Goal: Task Accomplishment & Management: Use online tool/utility

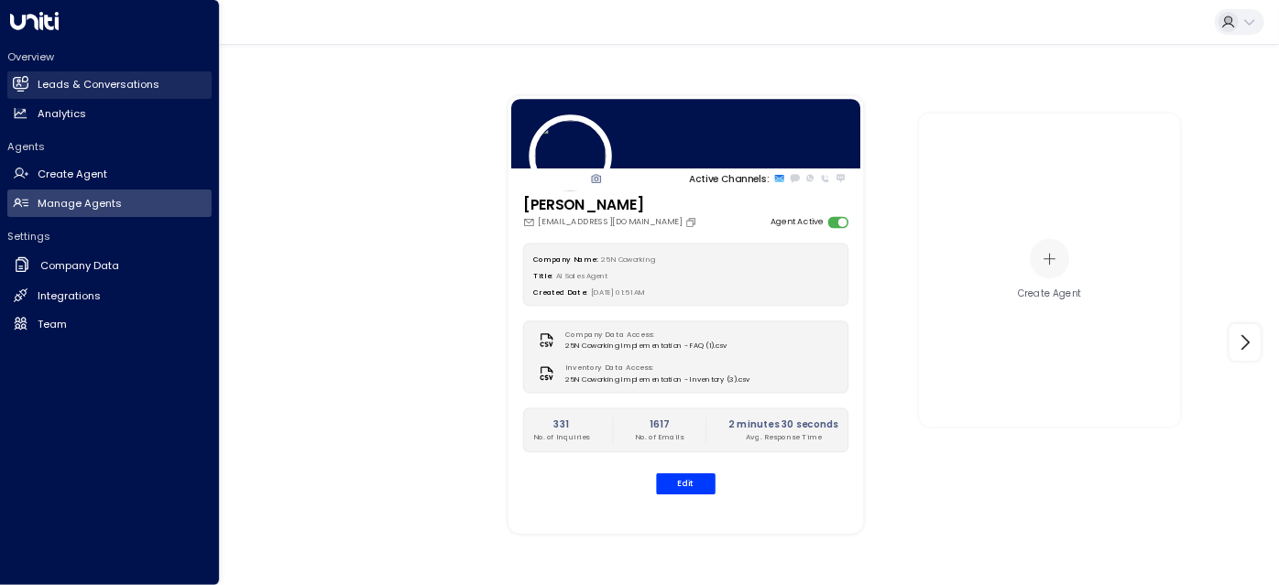
click at [51, 84] on h2 "Leads & Conversations" at bounding box center [99, 85] width 122 height 16
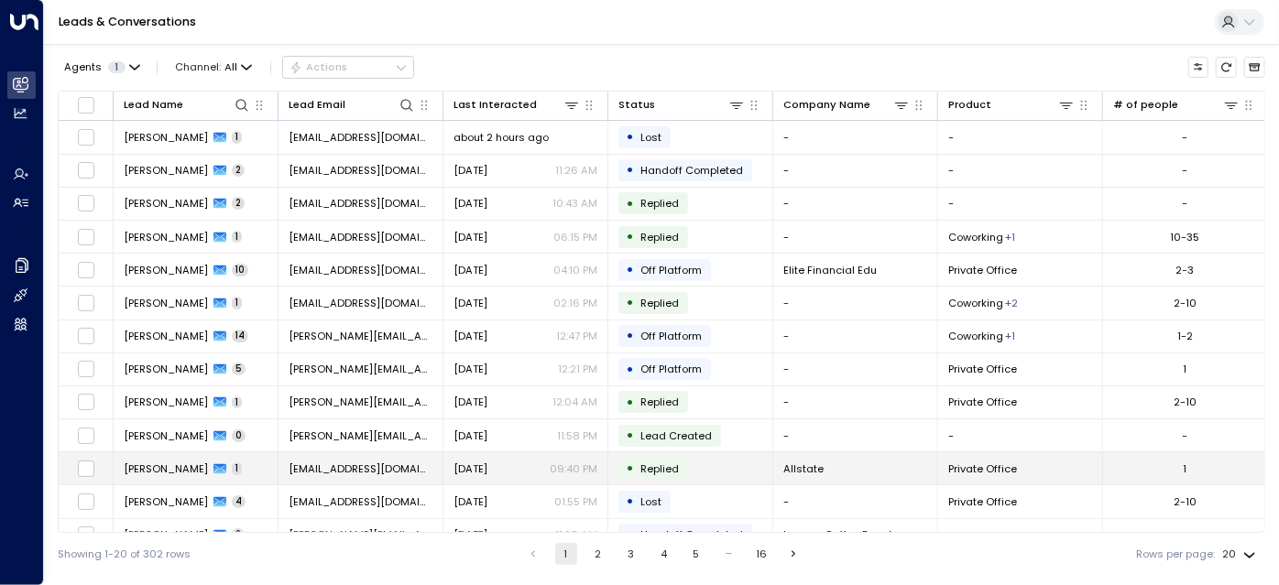
click at [415, 462] on span "[EMAIL_ADDRESS][DOMAIN_NAME]" at bounding box center [361, 469] width 144 height 15
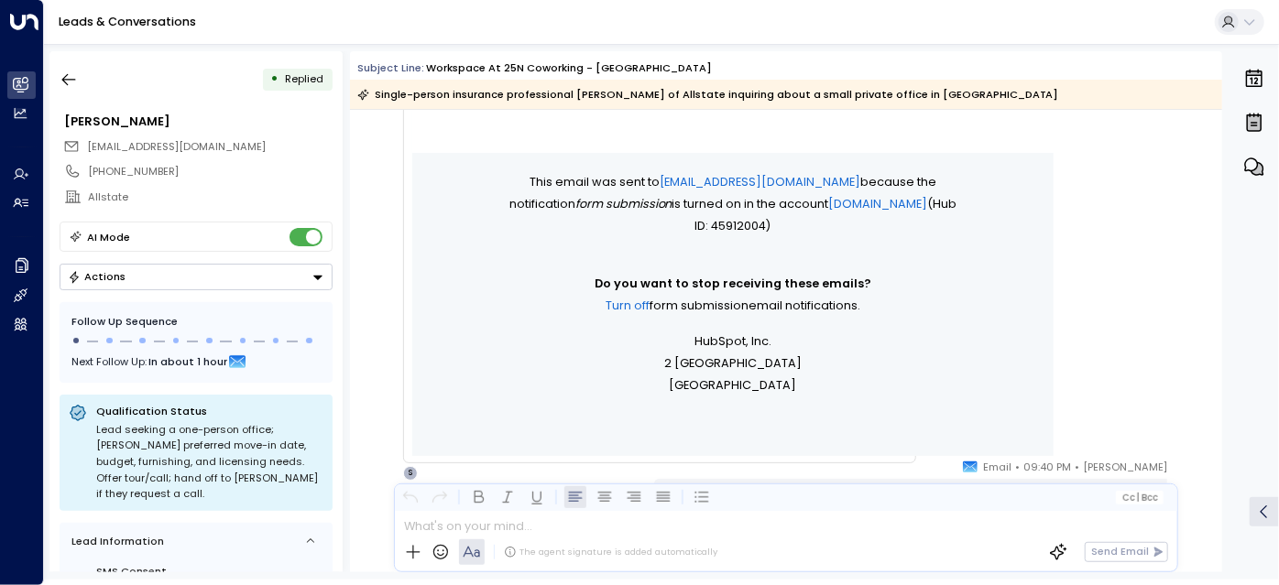
scroll to position [979, 0]
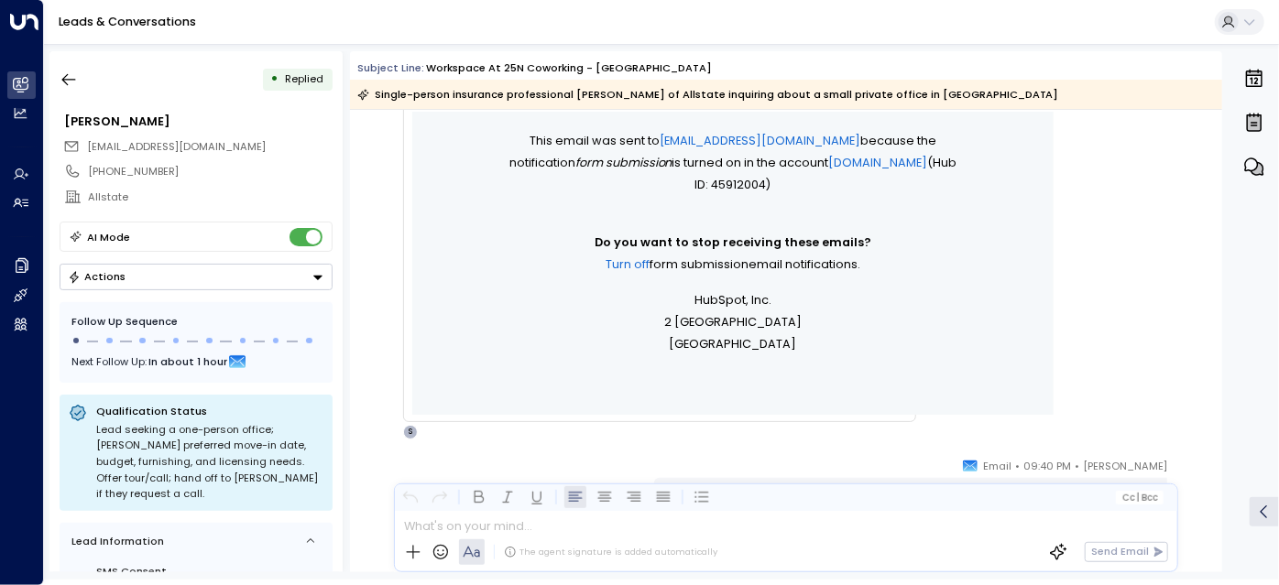
click at [161, 269] on button "Actions" at bounding box center [196, 277] width 273 height 27
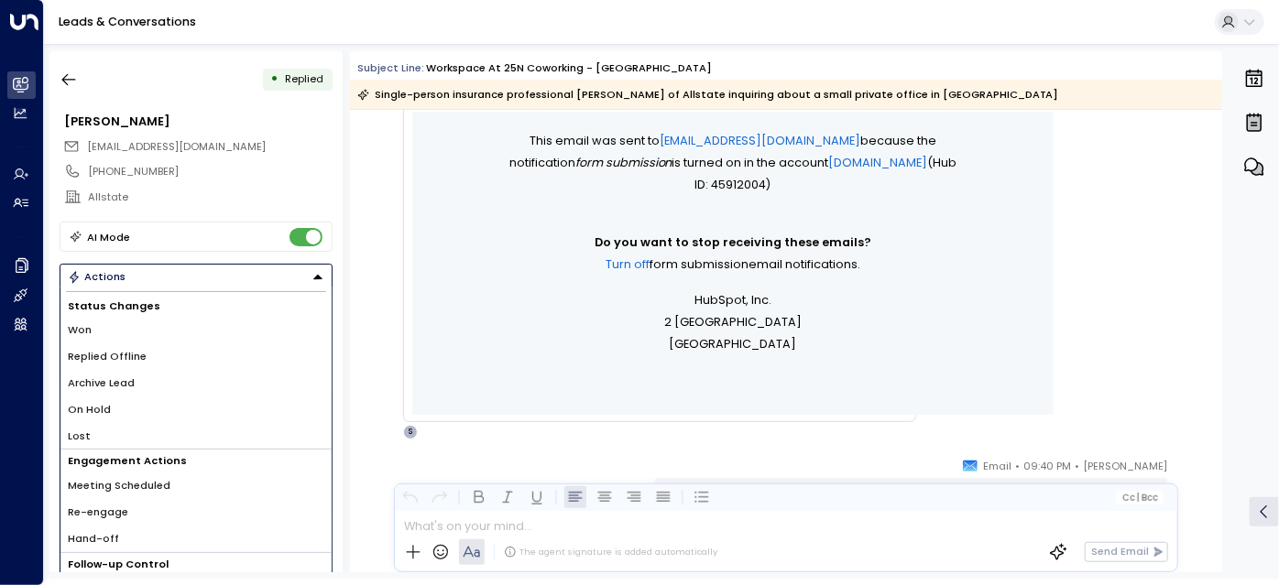
click at [176, 351] on li "Replied Offline" at bounding box center [195, 356] width 271 height 27
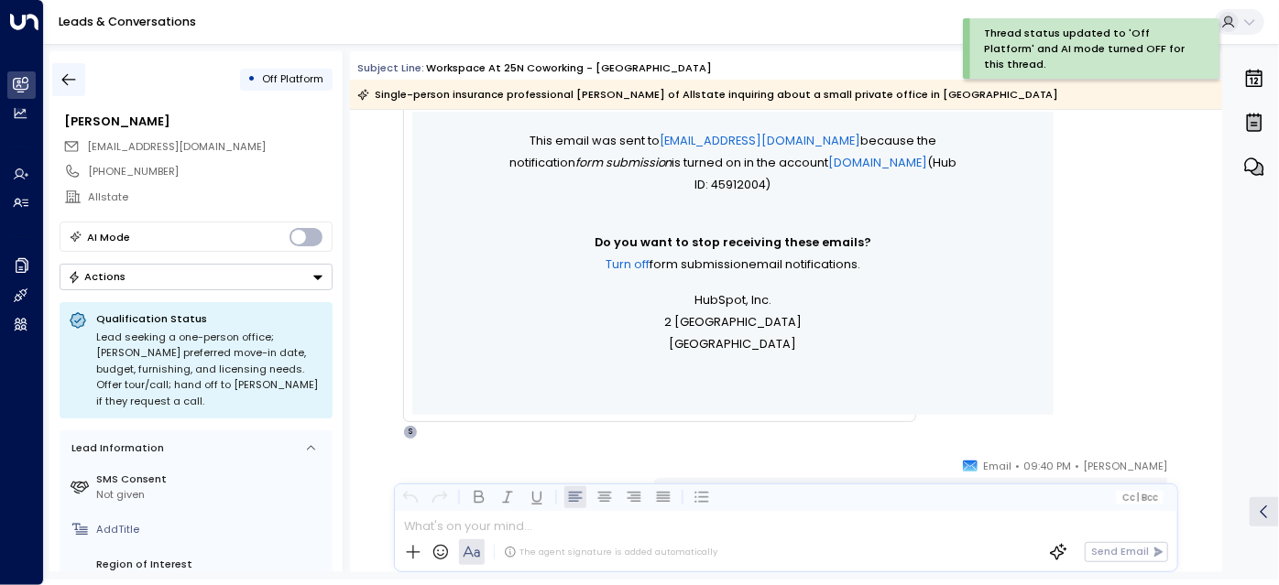
click at [60, 83] on icon "button" at bounding box center [69, 80] width 18 height 18
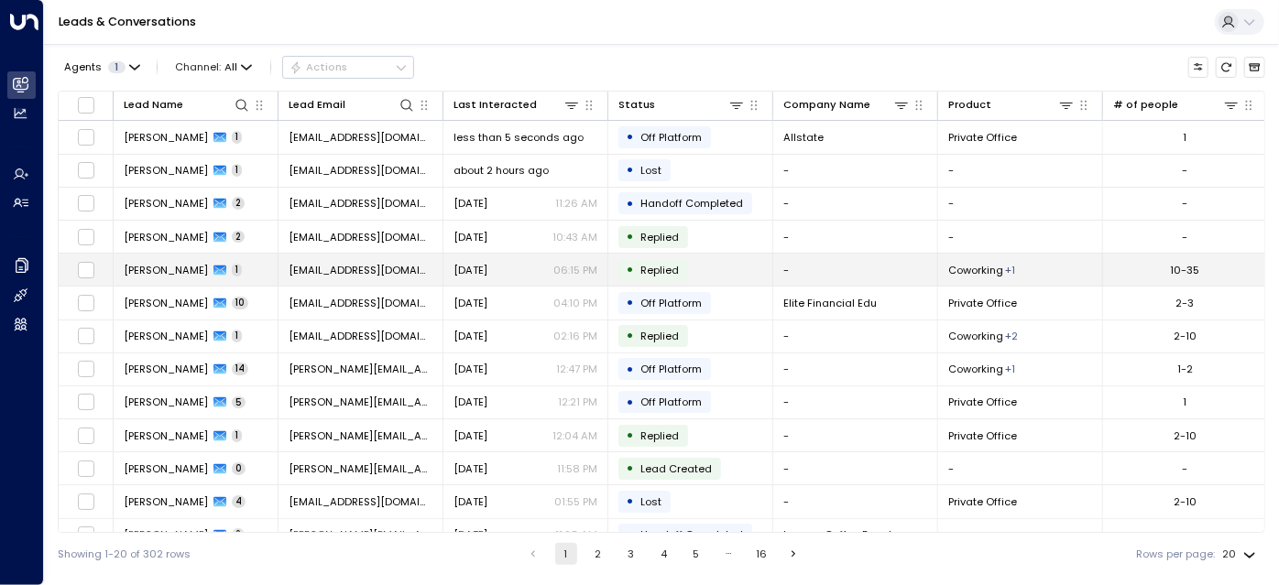
click at [532, 278] on td "[DATE] 06:15 PM" at bounding box center [525, 270] width 165 height 32
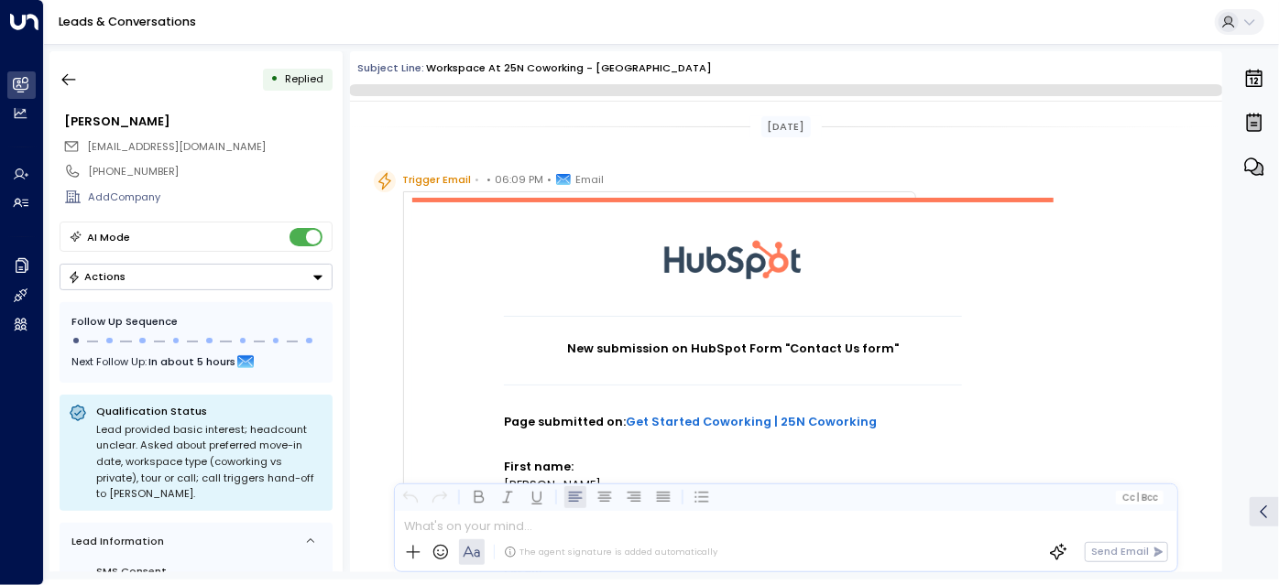
scroll to position [938, 0]
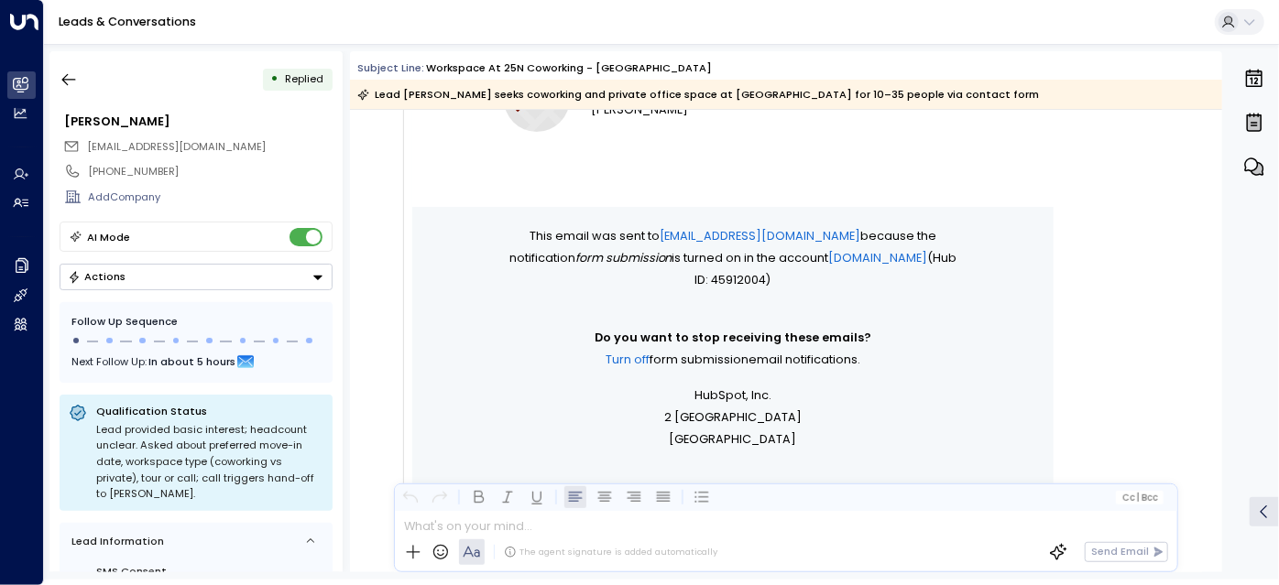
click at [178, 267] on button "Actions" at bounding box center [196, 277] width 273 height 27
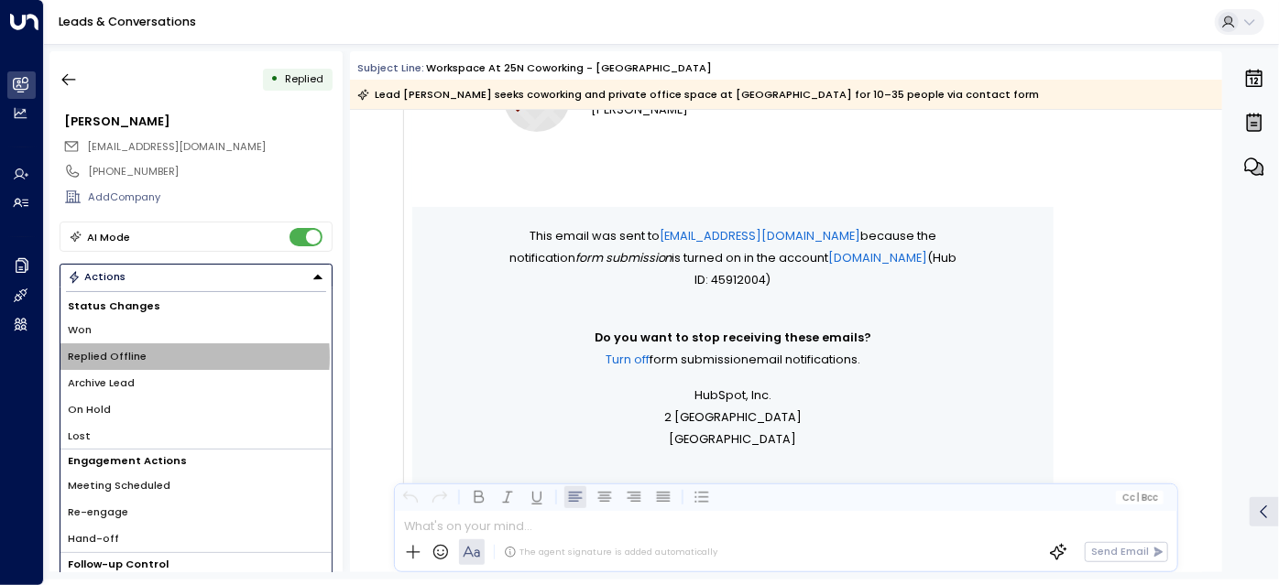
click at [162, 355] on li "Replied Offline" at bounding box center [195, 356] width 271 height 27
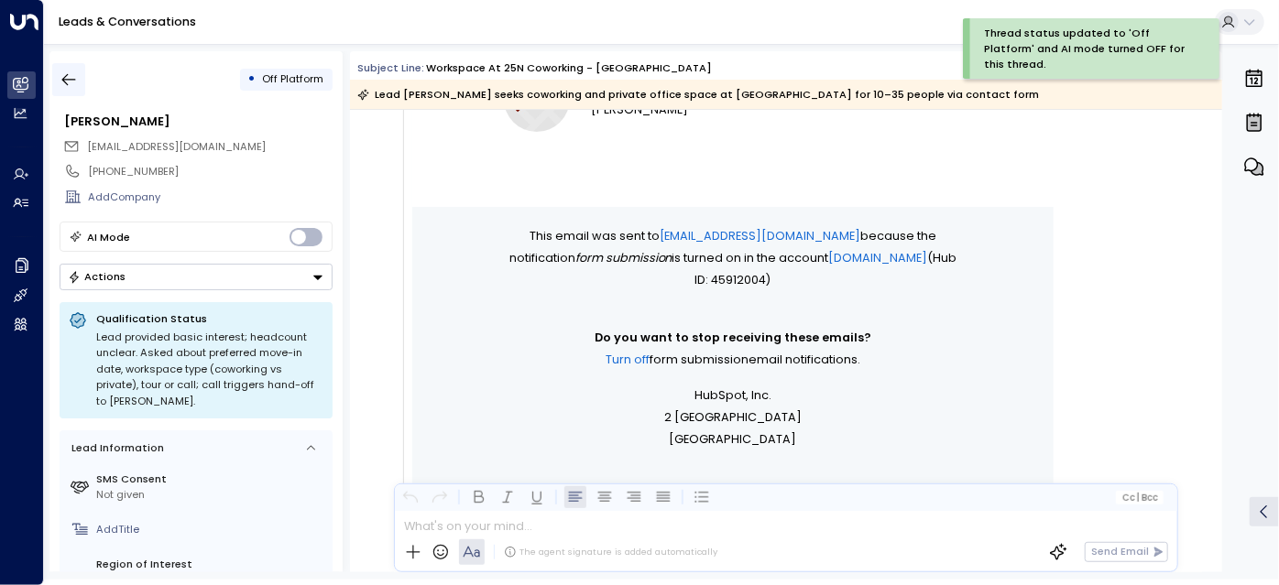
click at [79, 82] on button "button" at bounding box center [68, 79] width 33 height 33
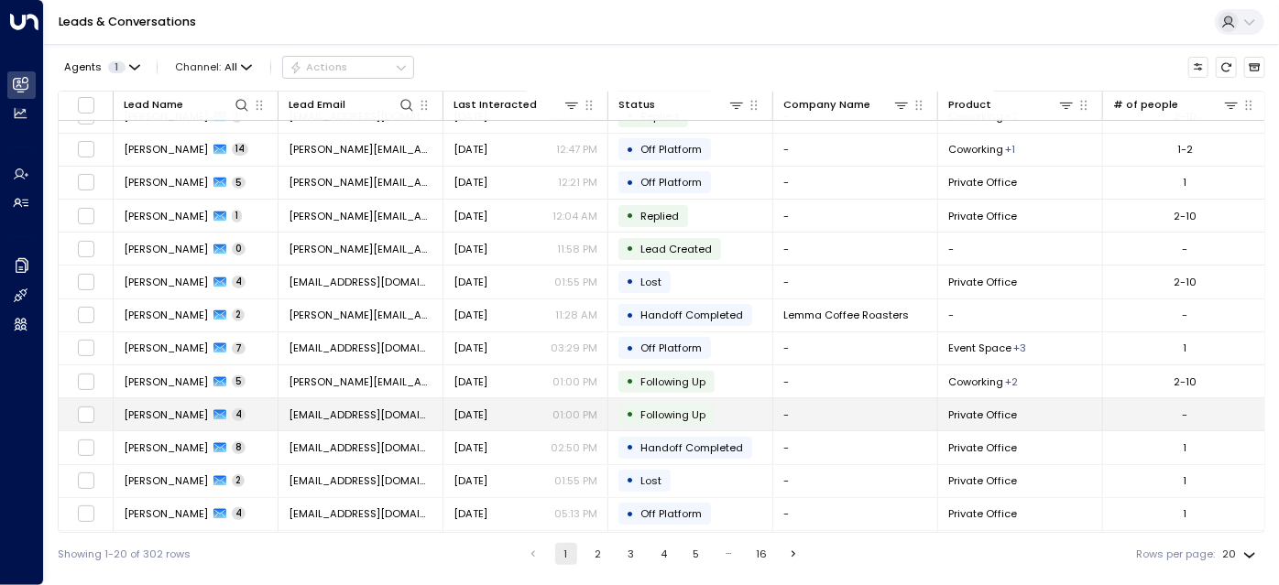
scroll to position [249, 0]
